Goal: Task Accomplishment & Management: Complete application form

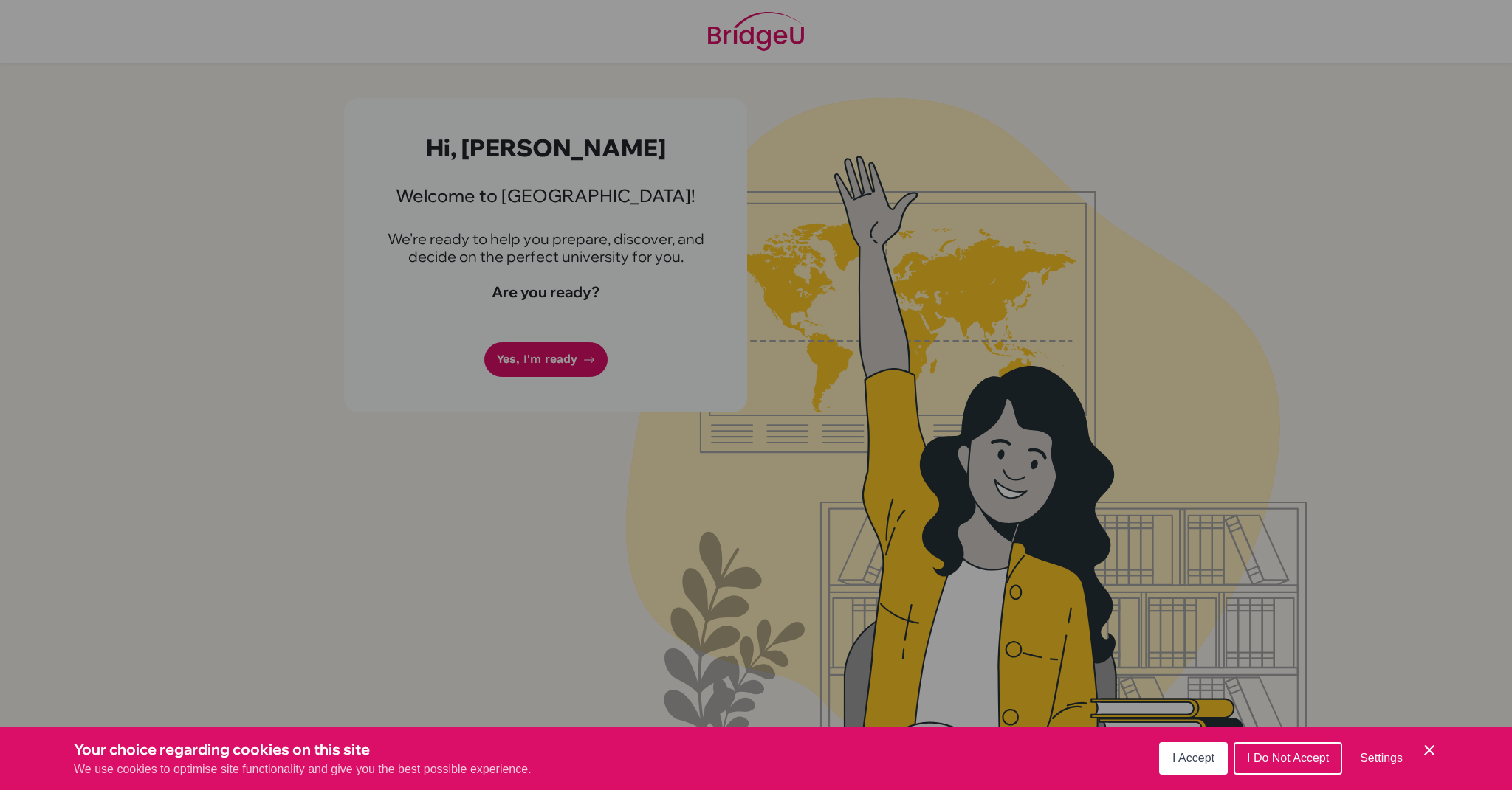
click at [1180, 759] on span "I Accept" at bounding box center [1193, 757] width 42 height 12
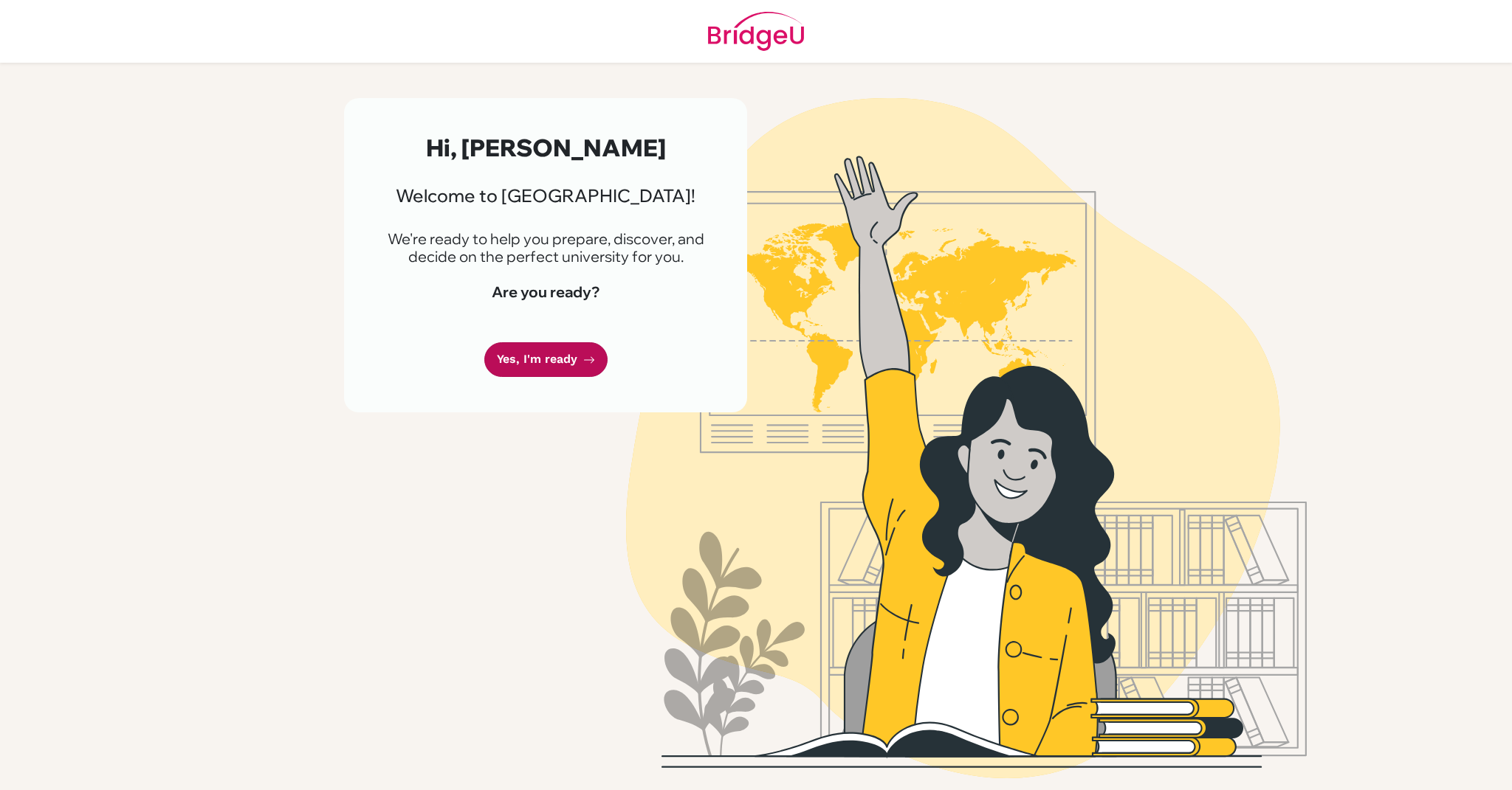
click at [530, 363] on link "Yes, I'm ready" at bounding box center [546, 359] width 123 height 34
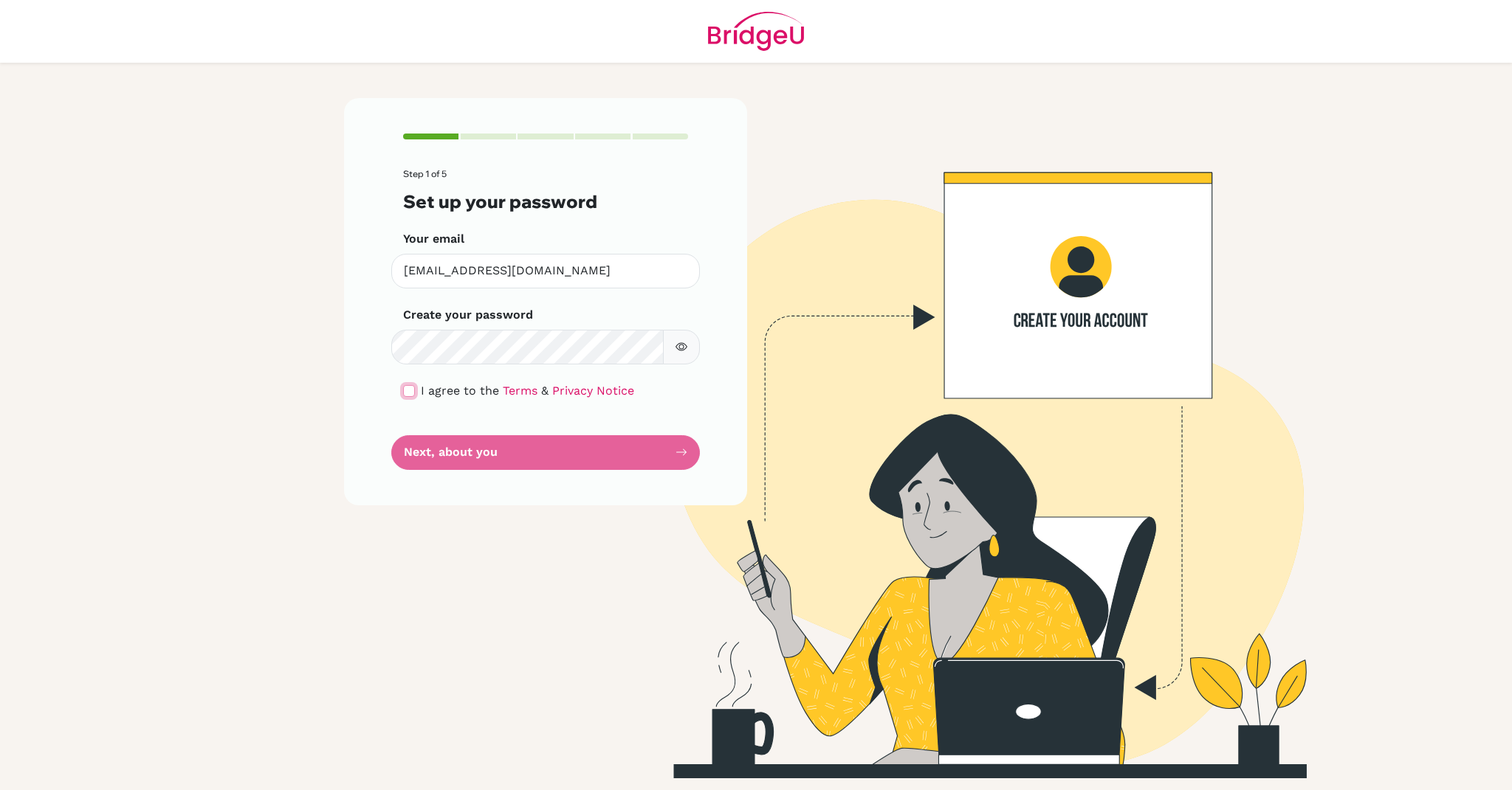
click at [410, 385] on input "checkbox" at bounding box center [409, 391] width 12 height 12
checkbox input "true"
click at [683, 329] on button "button" at bounding box center [682, 346] width 37 height 34
click at [568, 445] on button "Next, about you" at bounding box center [546, 452] width 309 height 34
